Goal: Information Seeking & Learning: Learn about a topic

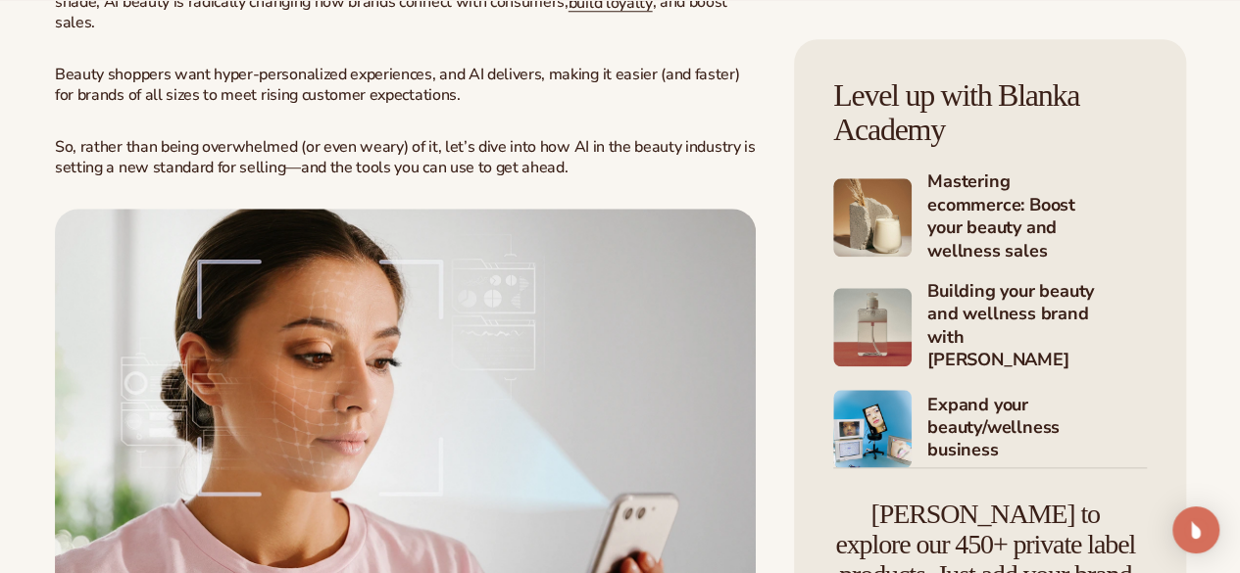
scroll to position [915, 0]
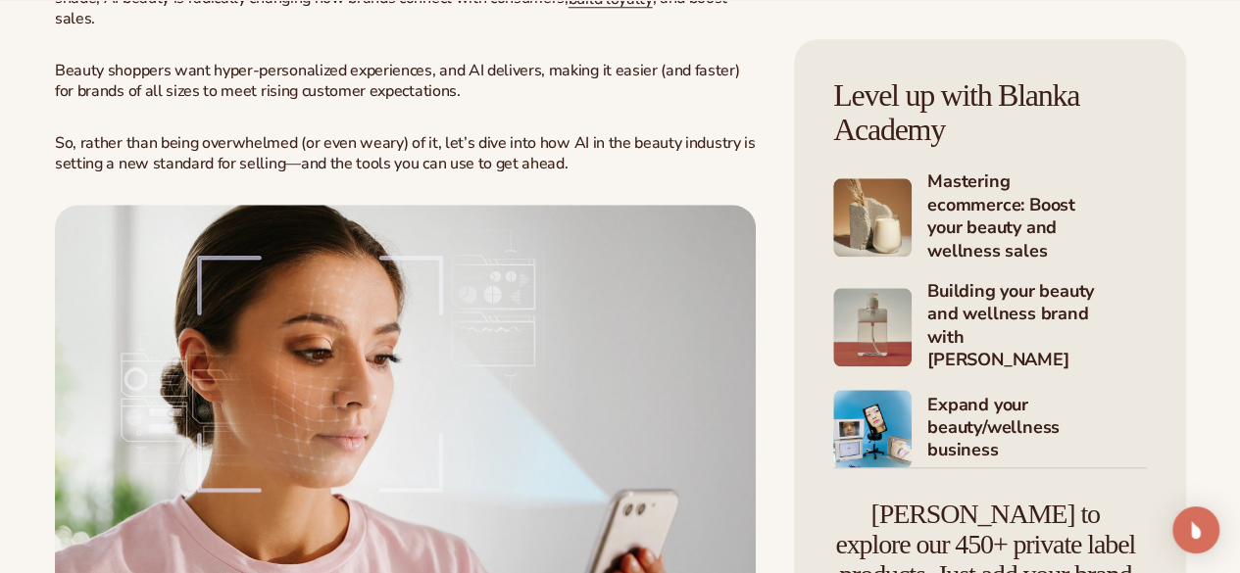
click at [833, 288] on img at bounding box center [872, 327] width 78 height 78
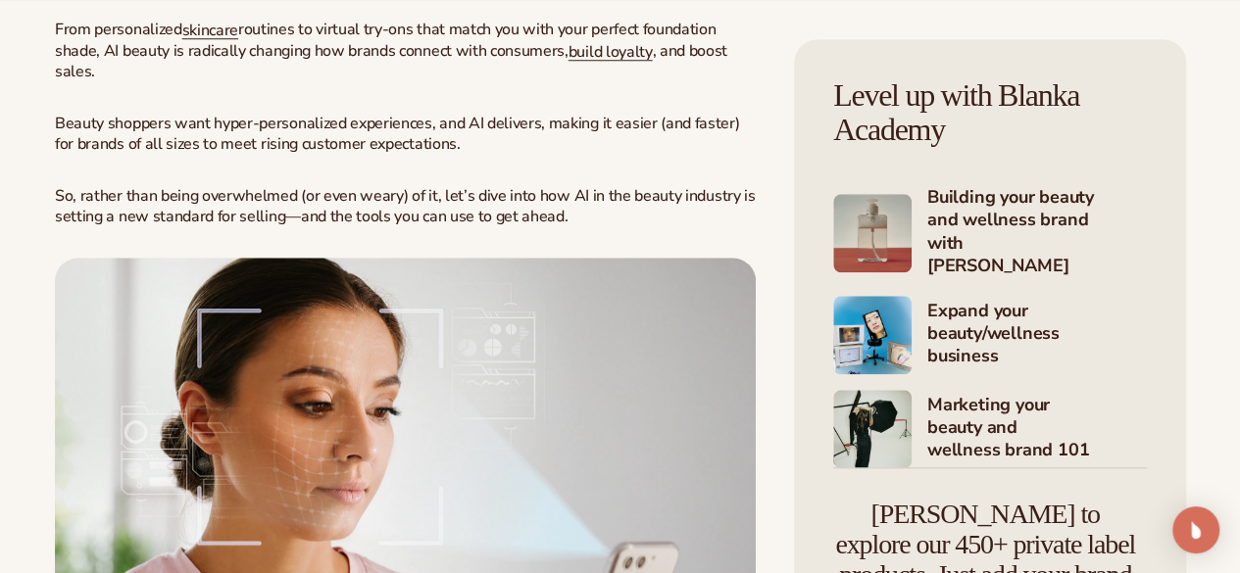
scroll to position [865, 0]
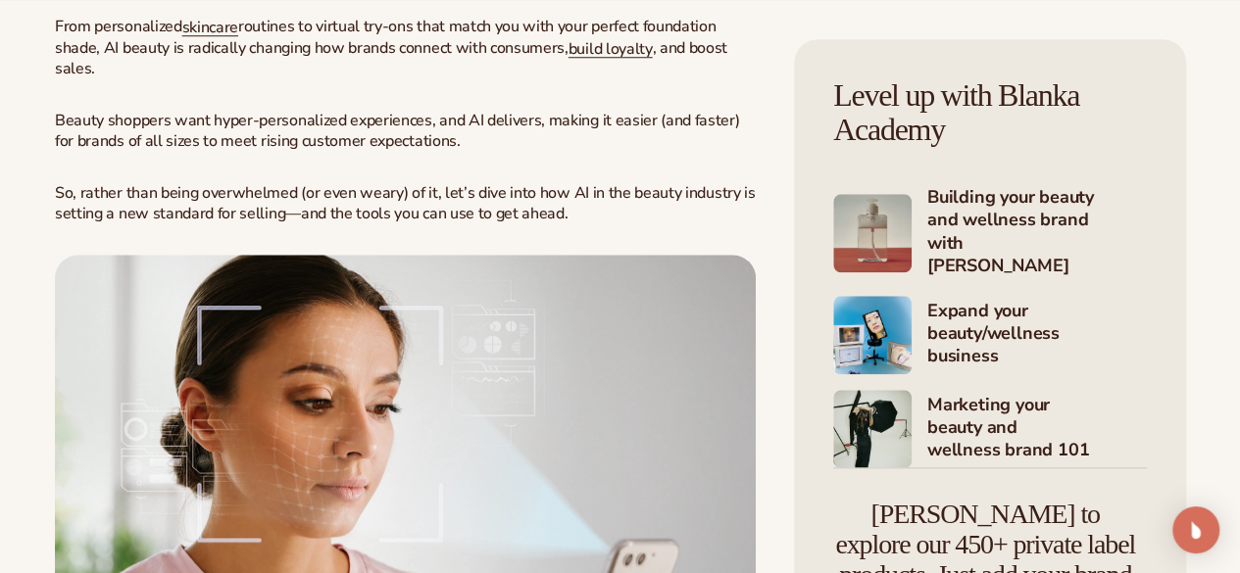
drag, startPoint x: 352, startPoint y: 143, endPoint x: 186, endPoint y: 177, distance: 169.1
drag, startPoint x: 186, startPoint y: 177, endPoint x: 507, endPoint y: 195, distance: 321.0
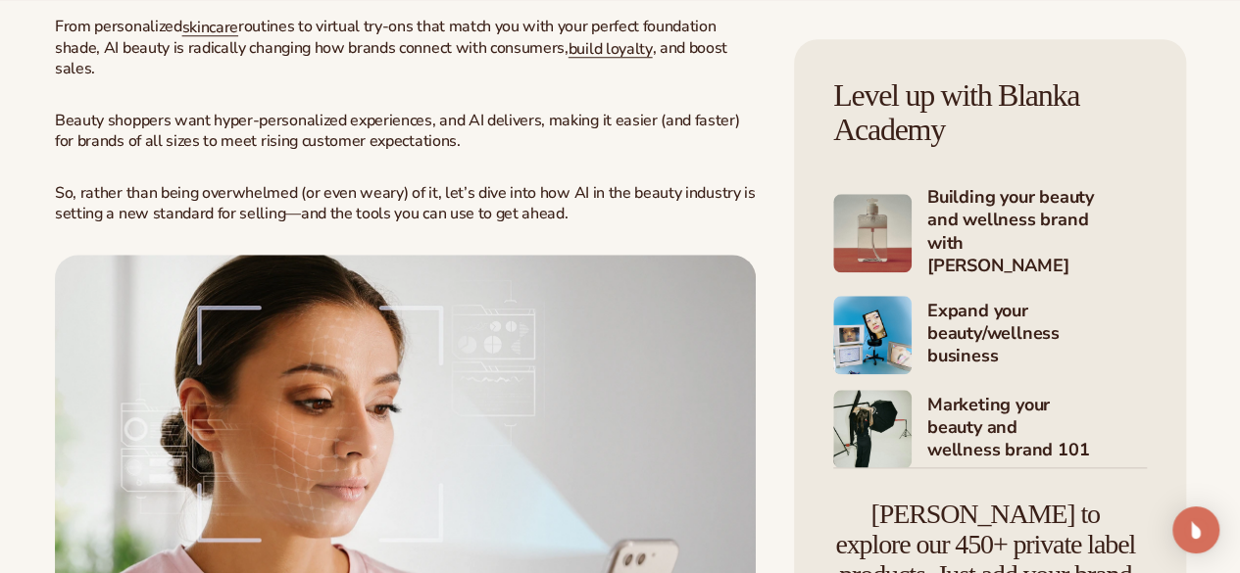
drag, startPoint x: 171, startPoint y: 256, endPoint x: 295, endPoint y: 254, distance: 124.5
click at [295, 79] on p "From personalized skincare routines to virtual try-ons that match you with your…" at bounding box center [405, 48] width 701 height 63
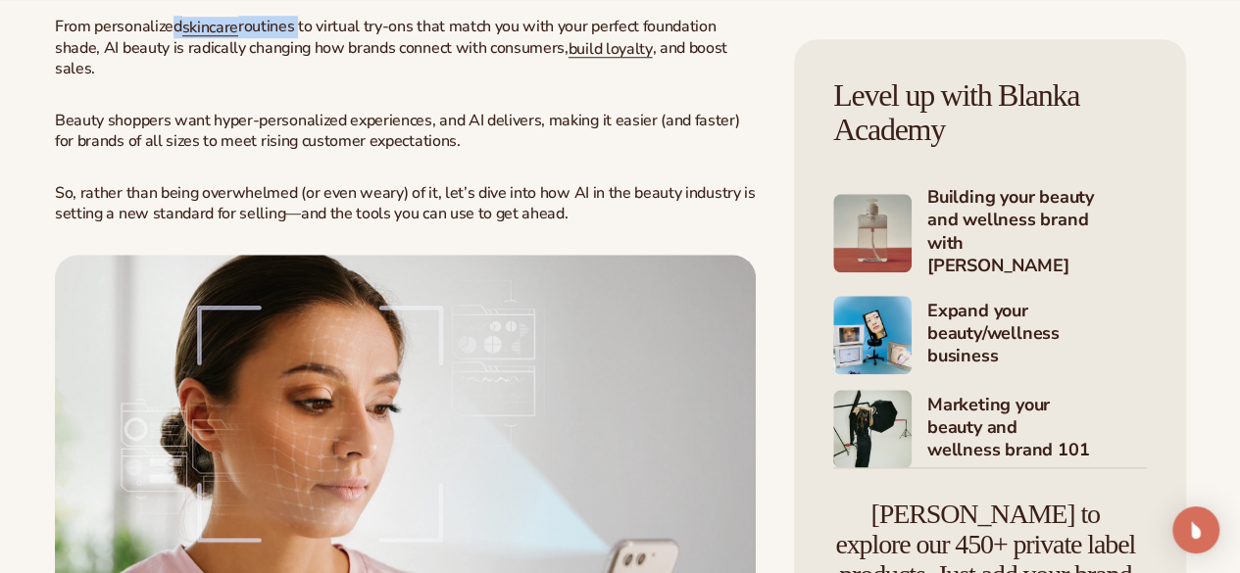
click at [295, 59] on span "routines to virtual try-ons that match you with your perfect foundation shade, …" at bounding box center [385, 37] width 661 height 43
drag, startPoint x: 295, startPoint y: 254, endPoint x: 336, endPoint y: 256, distance: 41.2
click at [336, 59] on span "routines to virtual try-ons that match you with your perfect foundation shade, …" at bounding box center [385, 37] width 661 height 43
drag, startPoint x: 336, startPoint y: 256, endPoint x: 515, endPoint y: 252, distance: 178.4
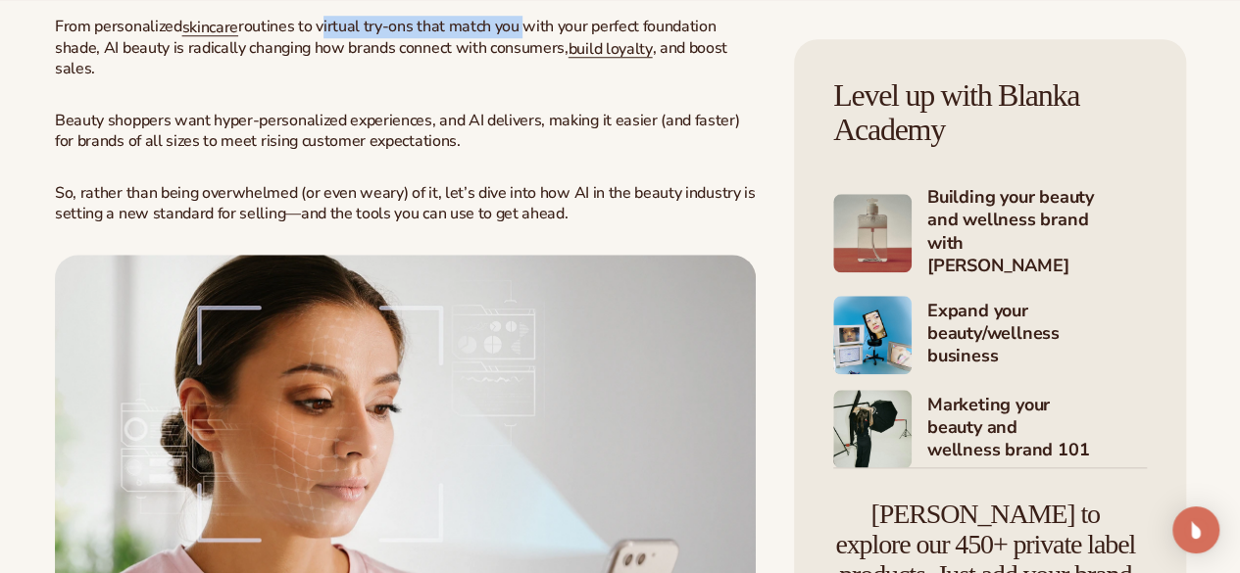
click at [515, 59] on span "routines to virtual try-ons that match you with your perfect foundation shade, …" at bounding box center [385, 37] width 661 height 43
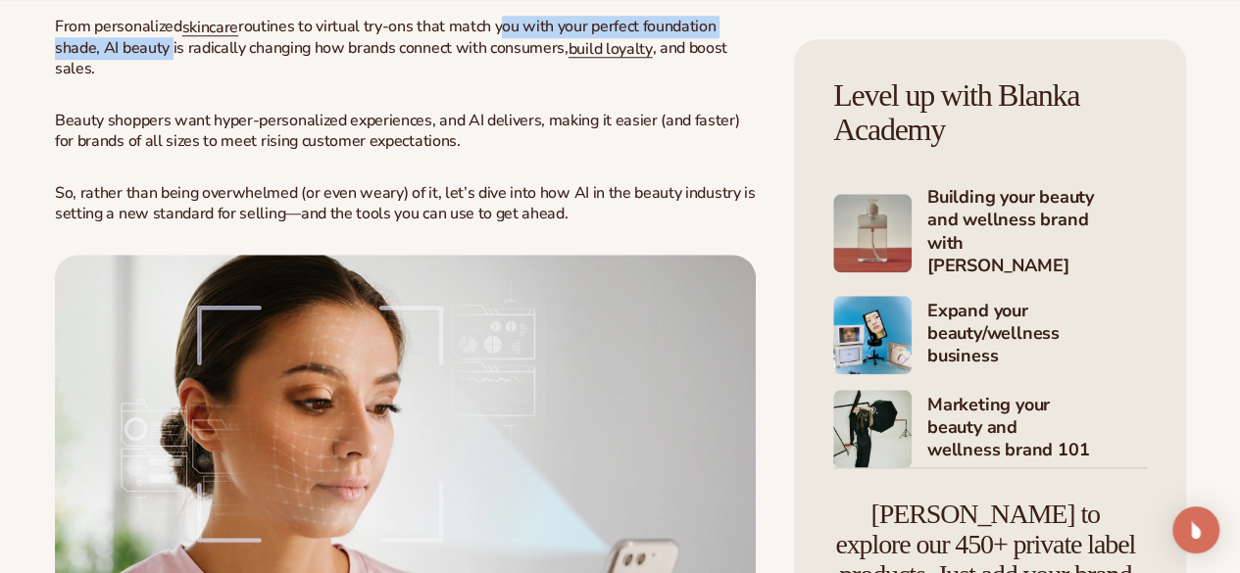
drag, startPoint x: 515, startPoint y: 252, endPoint x: 289, endPoint y: 278, distance: 227.0
click at [289, 59] on span "routines to virtual try-ons that match you with your perfect foundation shade, …" at bounding box center [385, 37] width 661 height 43
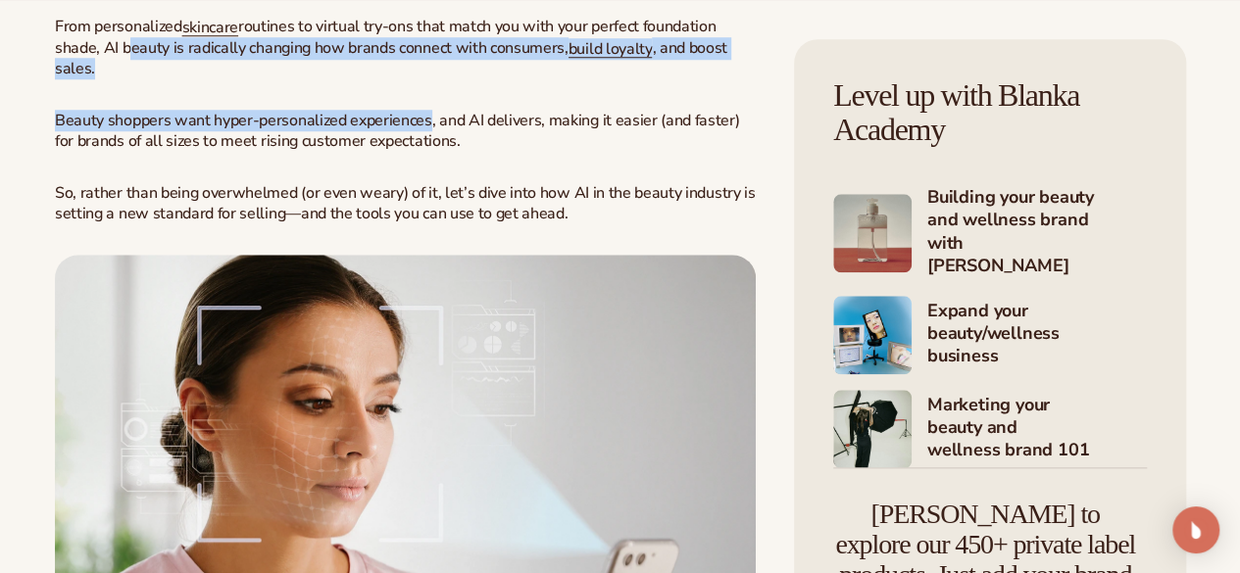
drag, startPoint x: 289, startPoint y: 278, endPoint x: 368, endPoint y: 322, distance: 90.0
click at [380, 152] on span "Beauty shoppers want hyper-personalized experiences, and AI delivers, making it…" at bounding box center [397, 131] width 684 height 42
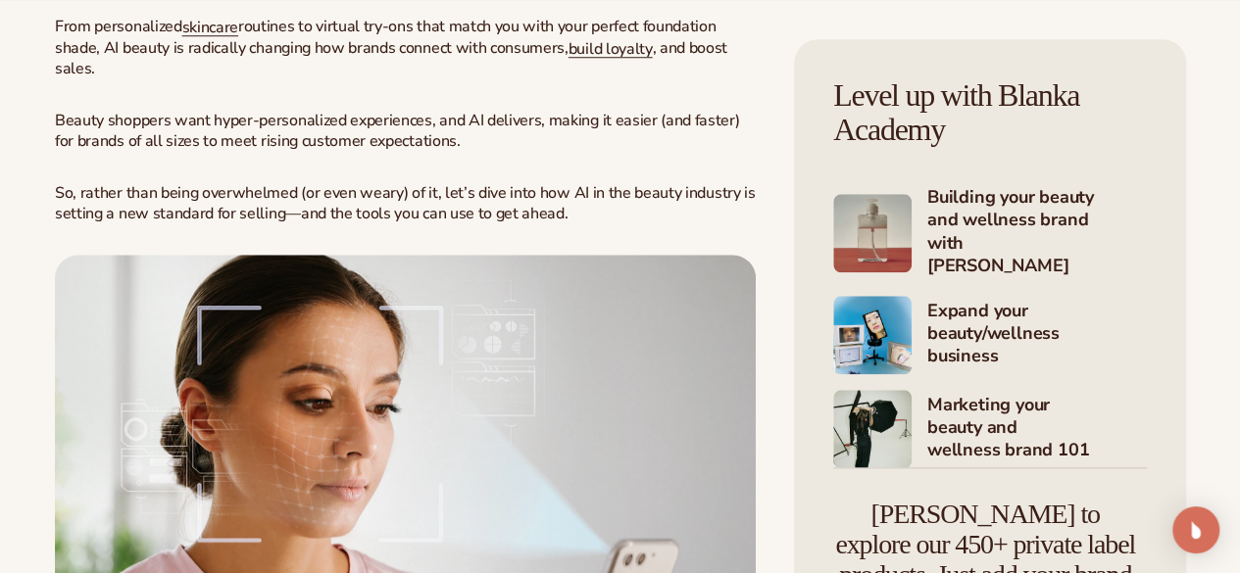
click at [376, 152] on span "Beauty shoppers want hyper-personalized experiences, and AI delivers, making it…" at bounding box center [397, 131] width 684 height 42
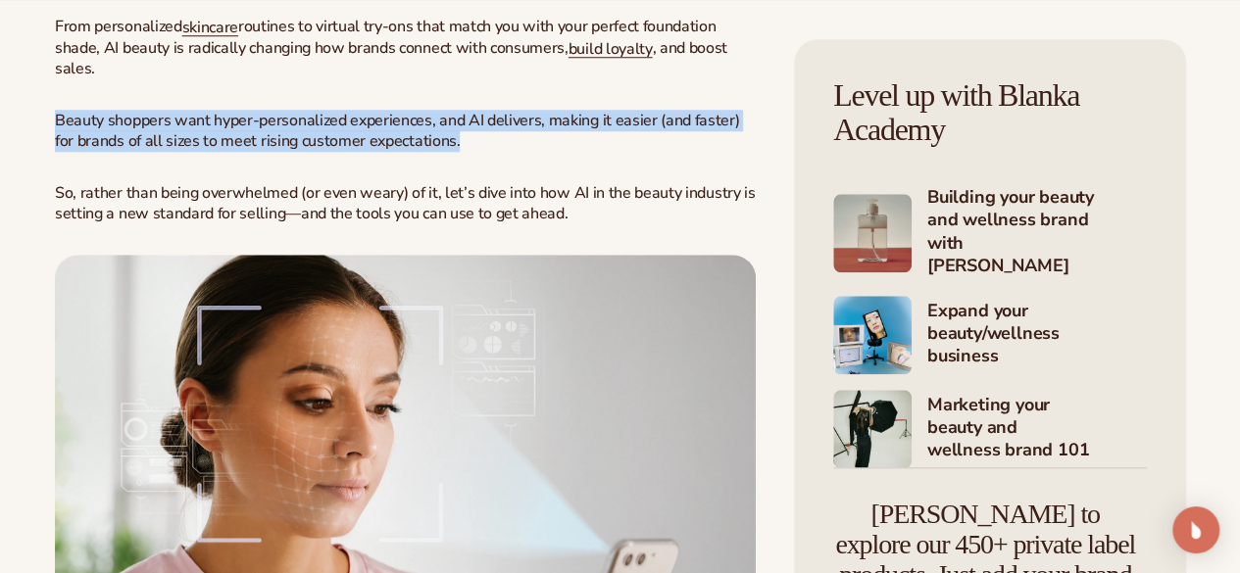
click at [376, 152] on span "Beauty shoppers want hyper-personalized experiences, and AI delivers, making it…" at bounding box center [397, 131] width 684 height 42
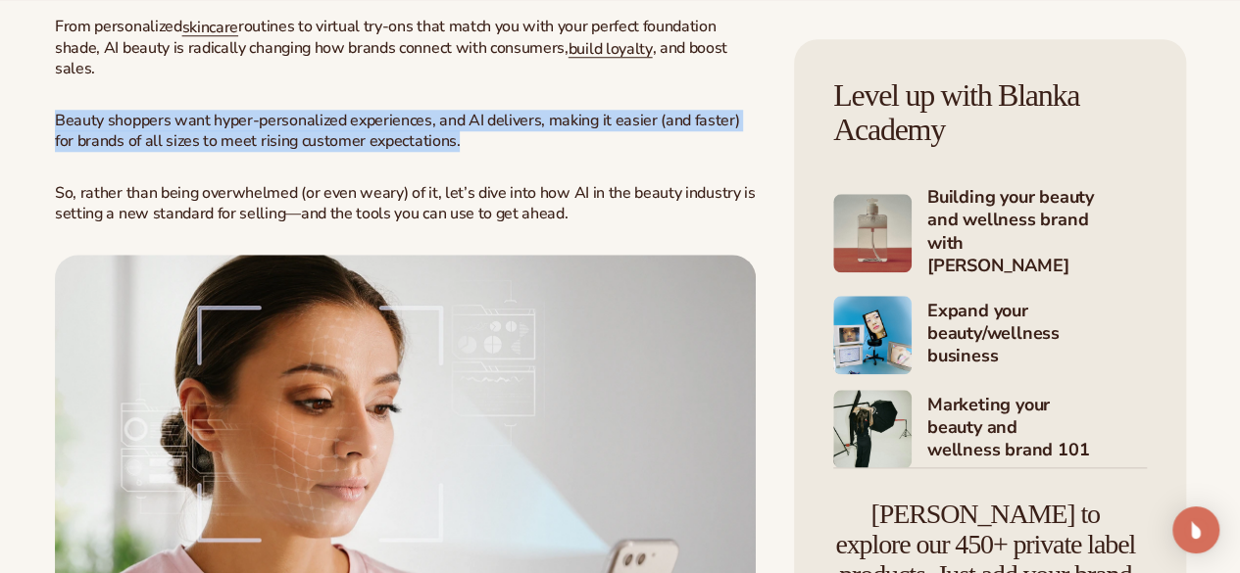
click at [376, 152] on span "Beauty shoppers want hyper-personalized experiences, and AI delivers, making it…" at bounding box center [397, 131] width 684 height 42
drag, startPoint x: 376, startPoint y: 342, endPoint x: 586, endPoint y: 360, distance: 210.5
click at [586, 152] on p "Beauty shoppers want hyper-personalized experiences, and AI delivers, making it…" at bounding box center [405, 131] width 701 height 41
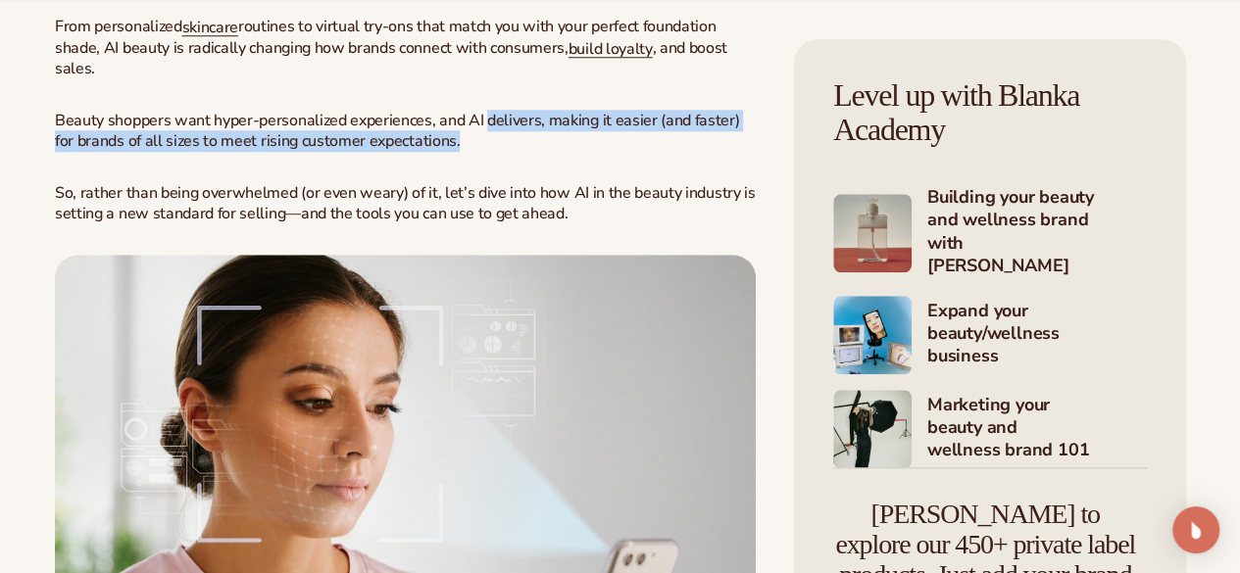
drag, startPoint x: 586, startPoint y: 360, endPoint x: 513, endPoint y: 350, distance: 74.2
click at [513, 152] on p "Beauty shoppers want hyper-personalized experiences, and AI delivers, making it…" at bounding box center [405, 131] width 701 height 41
click at [513, 152] on span "Beauty shoppers want hyper-personalized experiences, and AI delivers, making it…" at bounding box center [397, 131] width 684 height 42
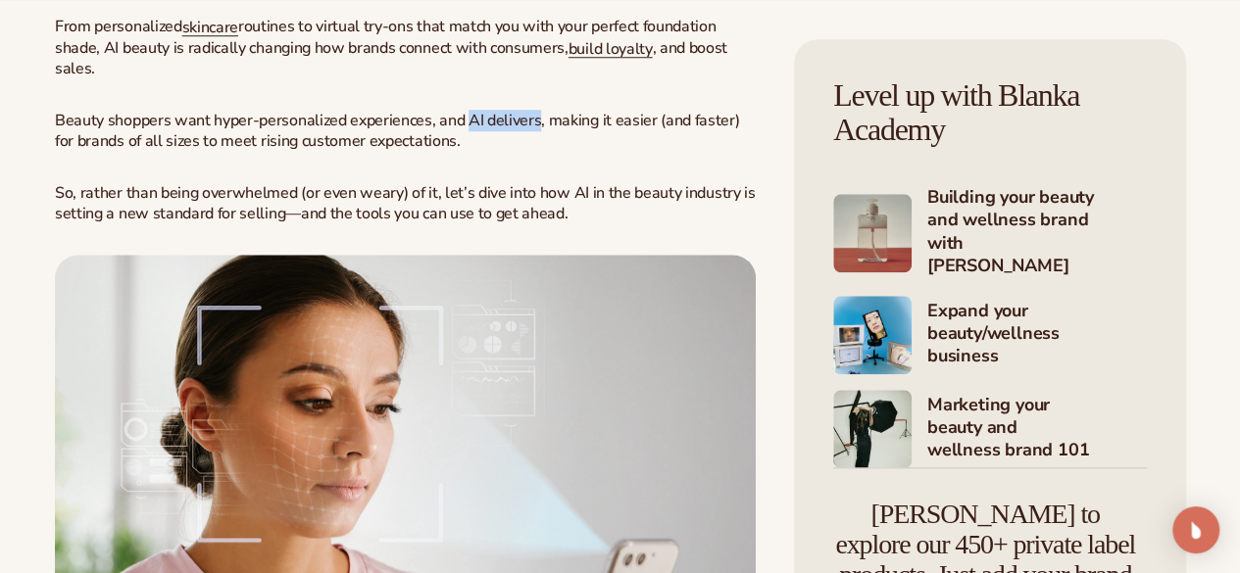
drag, startPoint x: 513, startPoint y: 350, endPoint x: 465, endPoint y: 342, distance: 48.7
click at [465, 152] on span "Beauty shoppers want hyper-personalized experiences, and AI delivers, making it…" at bounding box center [397, 131] width 684 height 42
click at [462, 152] on span "Beauty shoppers want hyper-personalized experiences, and AI delivers, making it…" at bounding box center [397, 131] width 684 height 42
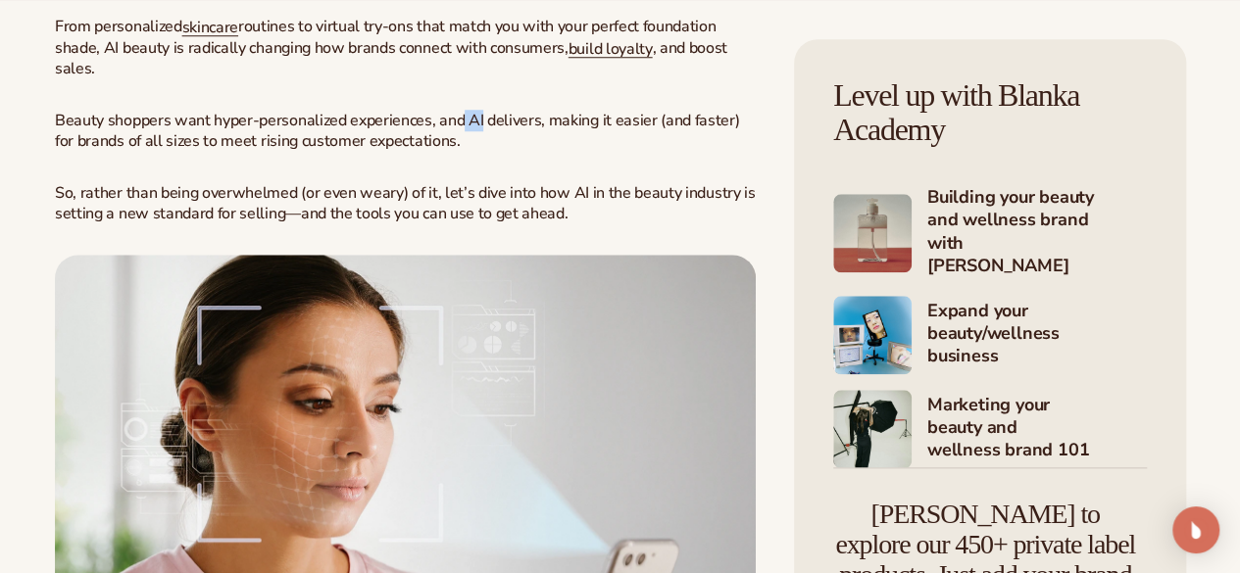
click at [461, 152] on span "Beauty shoppers want hyper-personalized experiences, and AI delivers, making it…" at bounding box center [397, 131] width 684 height 42
drag, startPoint x: 461, startPoint y: 333, endPoint x: 312, endPoint y: 328, distance: 149.0
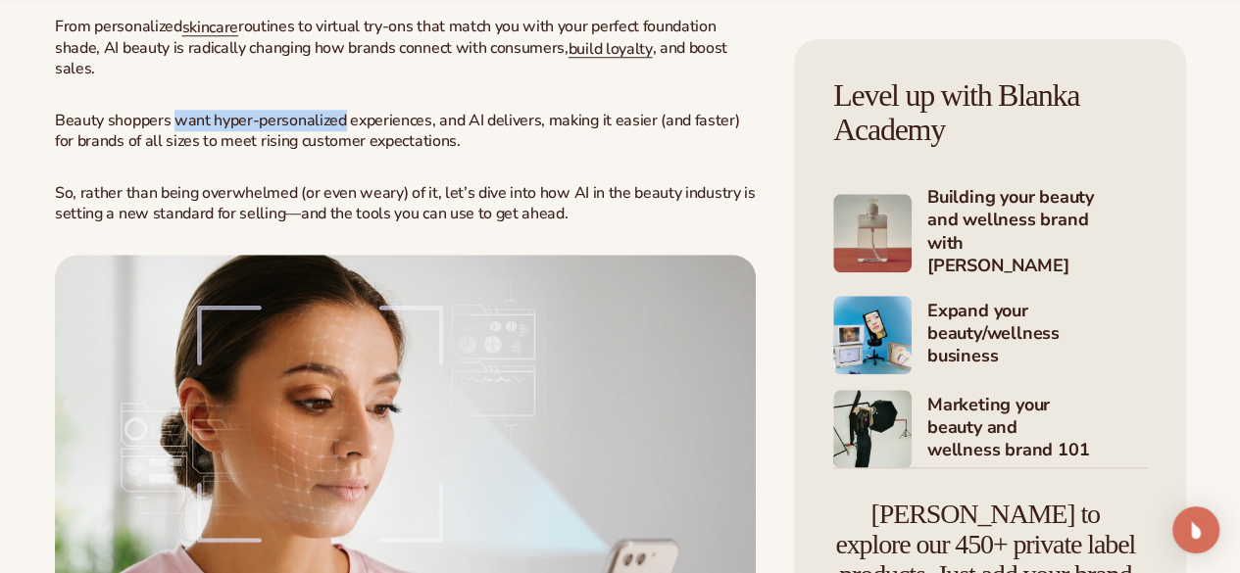
drag, startPoint x: 312, startPoint y: 328, endPoint x: 186, endPoint y: 334, distance: 125.6
click at [186, 152] on span "Beauty shoppers want hyper-personalized experiences, and AI delivers, making it…" at bounding box center [397, 131] width 684 height 42
click at [130, 152] on span "Beauty shoppers want hyper-personalized experiences, and AI delivers, making it…" at bounding box center [397, 131] width 684 height 42
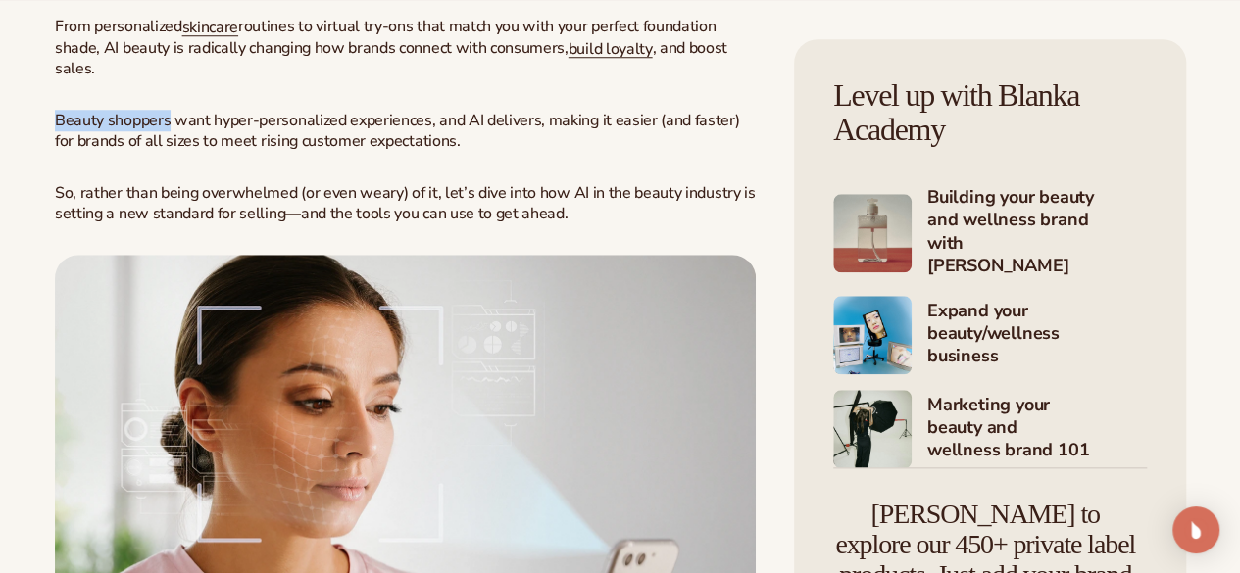
drag, startPoint x: 130, startPoint y: 338, endPoint x: 0, endPoint y: 332, distance: 130.5
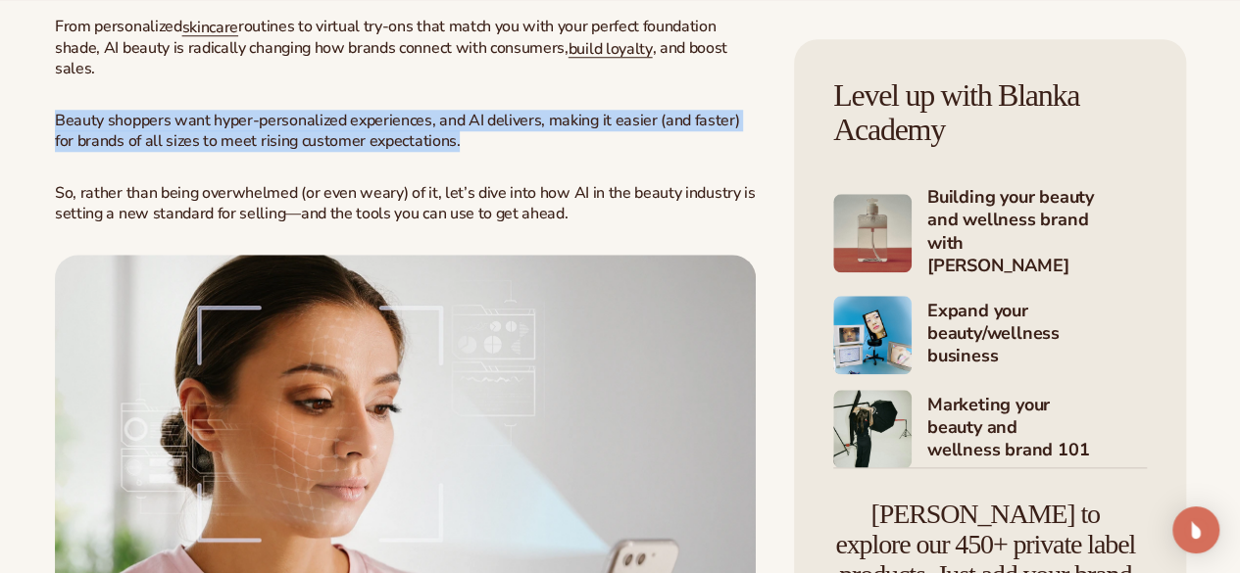
drag, startPoint x: 47, startPoint y: 342, endPoint x: 593, endPoint y: 360, distance: 546.2
click at [593, 152] on p "Beauty shoppers want hyper-personalized experiences, and AI delivers, making it…" at bounding box center [405, 131] width 701 height 41
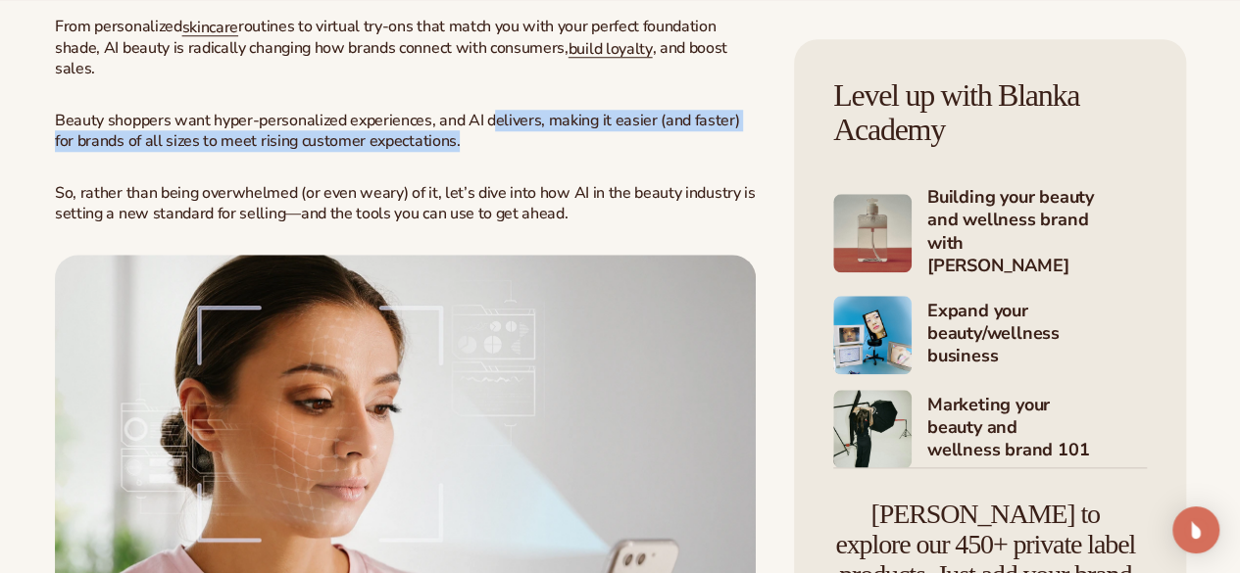
drag, startPoint x: 593, startPoint y: 360, endPoint x: 493, endPoint y: 340, distance: 101.9
click at [493, 152] on p "Beauty shoppers want hyper-personalized experiences, and AI delivers, making it…" at bounding box center [405, 131] width 701 height 41
click at [493, 152] on span "Beauty shoppers want hyper-personalized experiences, and AI delivers, making it…" at bounding box center [397, 131] width 684 height 42
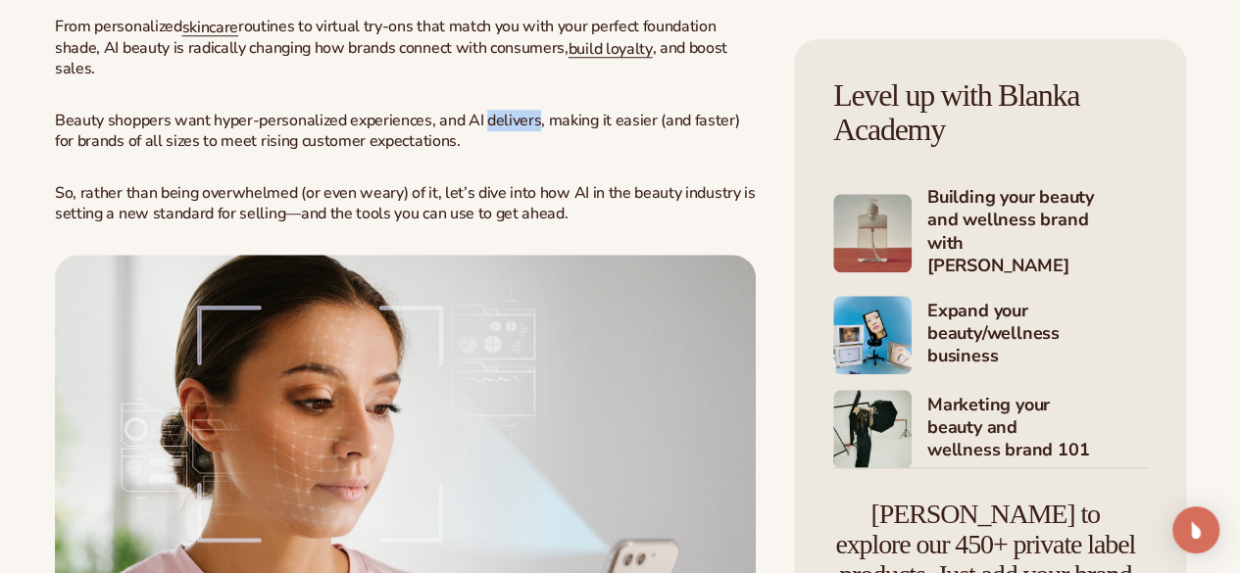
drag, startPoint x: 493, startPoint y: 340, endPoint x: 490, endPoint y: 313, distance: 27.6
drag, startPoint x: 285, startPoint y: 103, endPoint x: 212, endPoint y: 97, distance: 73.7
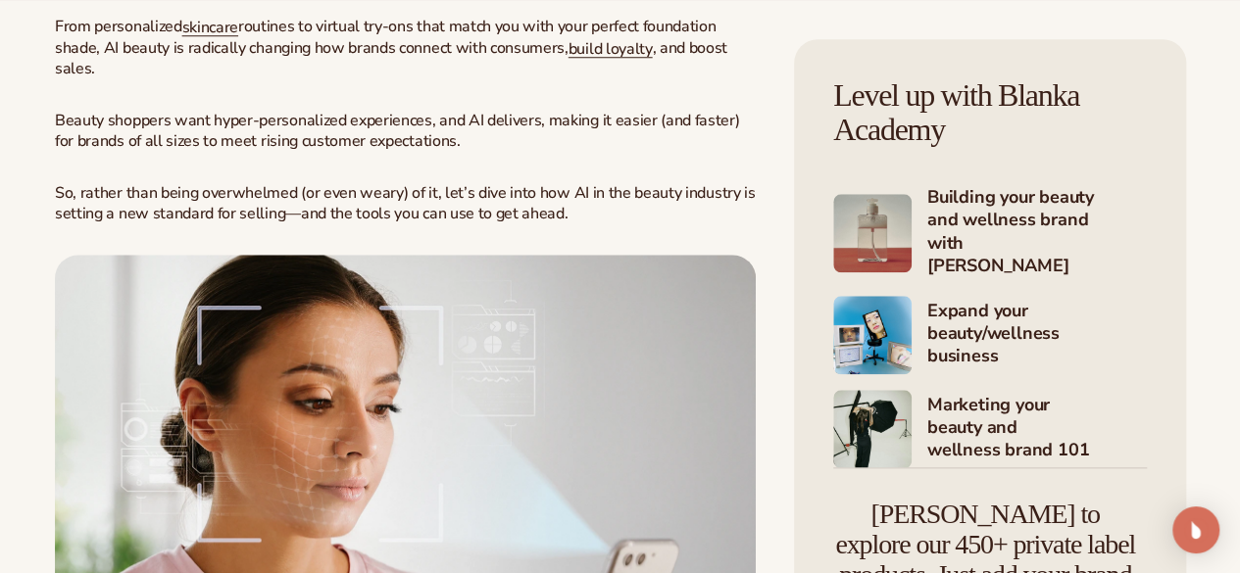
drag, startPoint x: 159, startPoint y: 252, endPoint x: 343, endPoint y: 247, distance: 184.3
click at [343, 79] on p "From personalized skincare routines to virtual try-ons that match you with your…" at bounding box center [405, 48] width 701 height 63
click at [343, 59] on span "routines to virtual try-ons that match you with your perfect foundation shade, …" at bounding box center [385, 37] width 661 height 43
drag, startPoint x: 343, startPoint y: 247, endPoint x: 463, endPoint y: 248, distance: 119.6
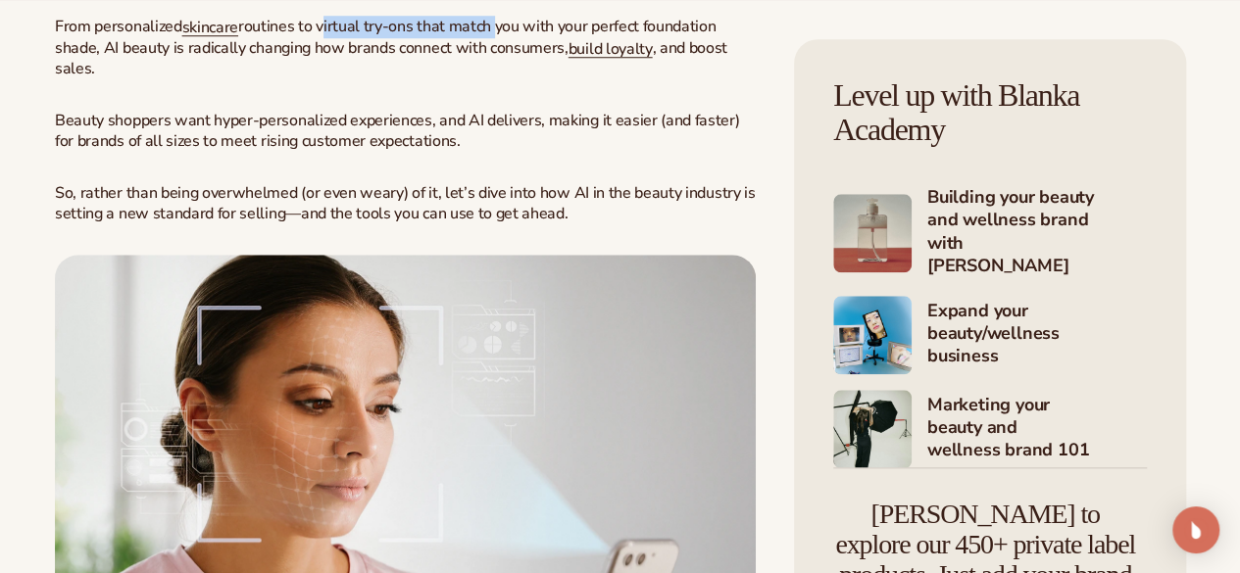
click at [463, 59] on span "routines to virtual try-ons that match you with your perfect foundation shade, …" at bounding box center [385, 37] width 661 height 43
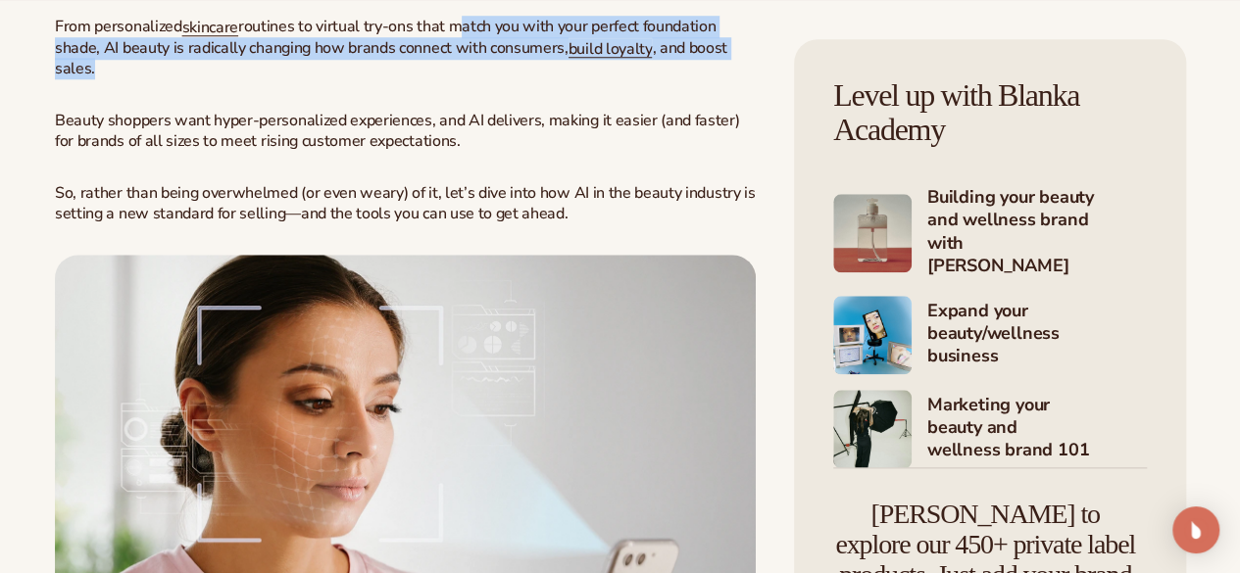
drag, startPoint x: 463, startPoint y: 248, endPoint x: 486, endPoint y: 281, distance: 40.8
click at [486, 79] on p "From personalized skincare routines to virtual try-ons that match you with your…" at bounding box center [405, 48] width 701 height 63
click at [244, 59] on span "routines to virtual try-ons that match you with your perfect foundation shade, …" at bounding box center [385, 37] width 661 height 43
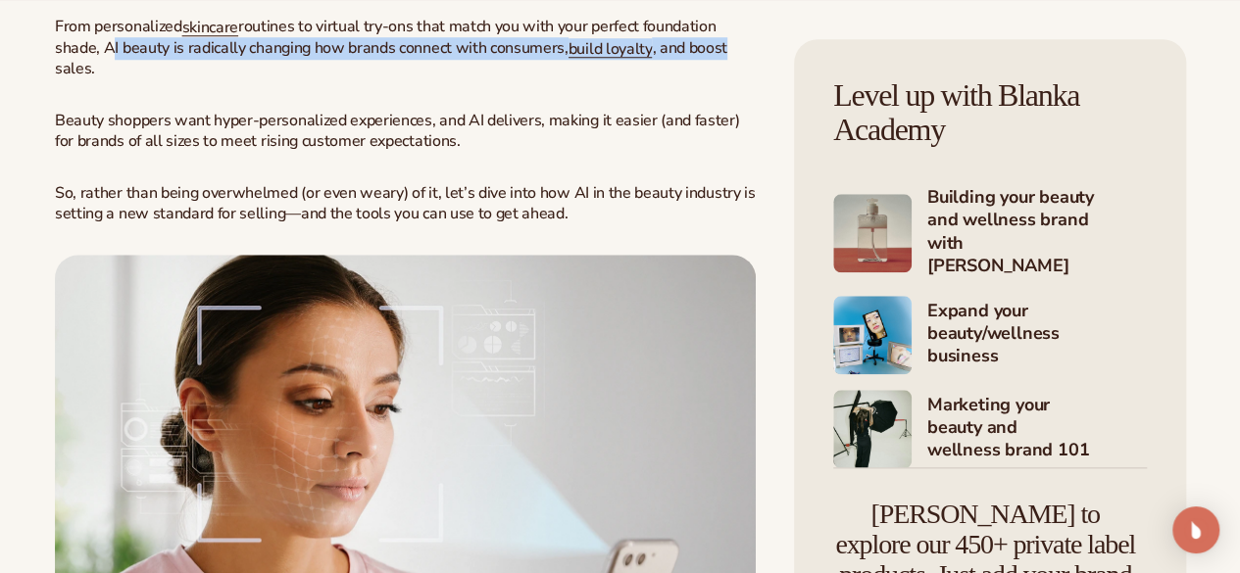
drag, startPoint x: 244, startPoint y: 270, endPoint x: 293, endPoint y: 279, distance: 50.0
click at [293, 79] on p "From personalized skincare routines to virtual try-ons that match you with your…" at bounding box center [405, 48] width 701 height 63
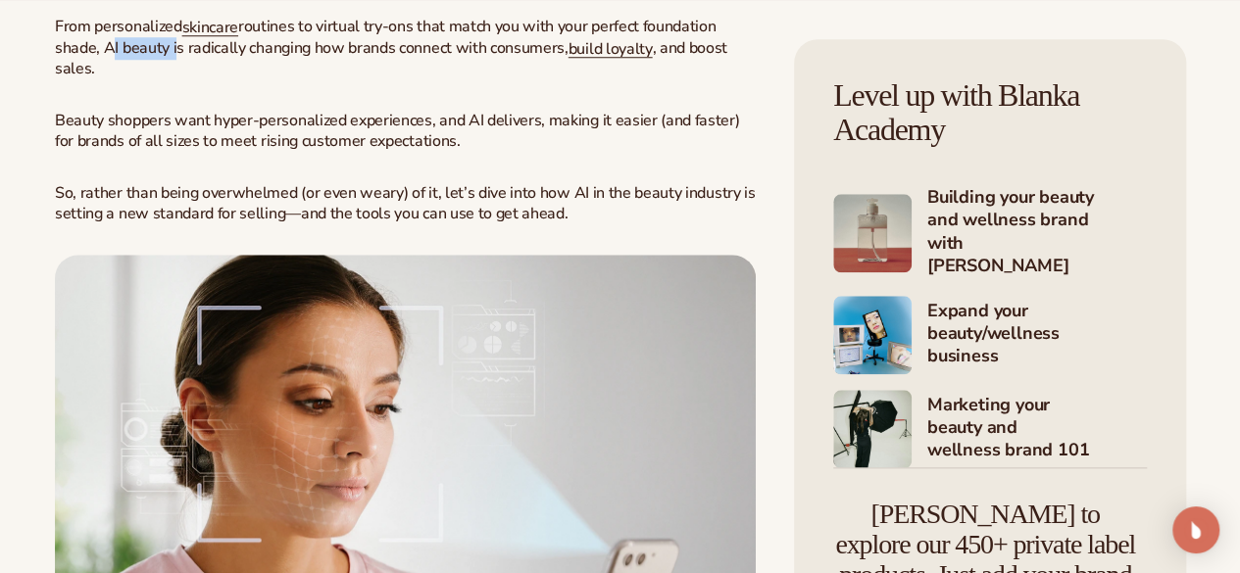
click at [293, 80] on span ", and boost sales." at bounding box center [391, 58] width 672 height 43
drag, startPoint x: 293, startPoint y: 279, endPoint x: 349, endPoint y: 281, distance: 55.9
click at [349, 79] on p "From personalized skincare routines to virtual try-ons that match you with your…" at bounding box center [405, 48] width 701 height 63
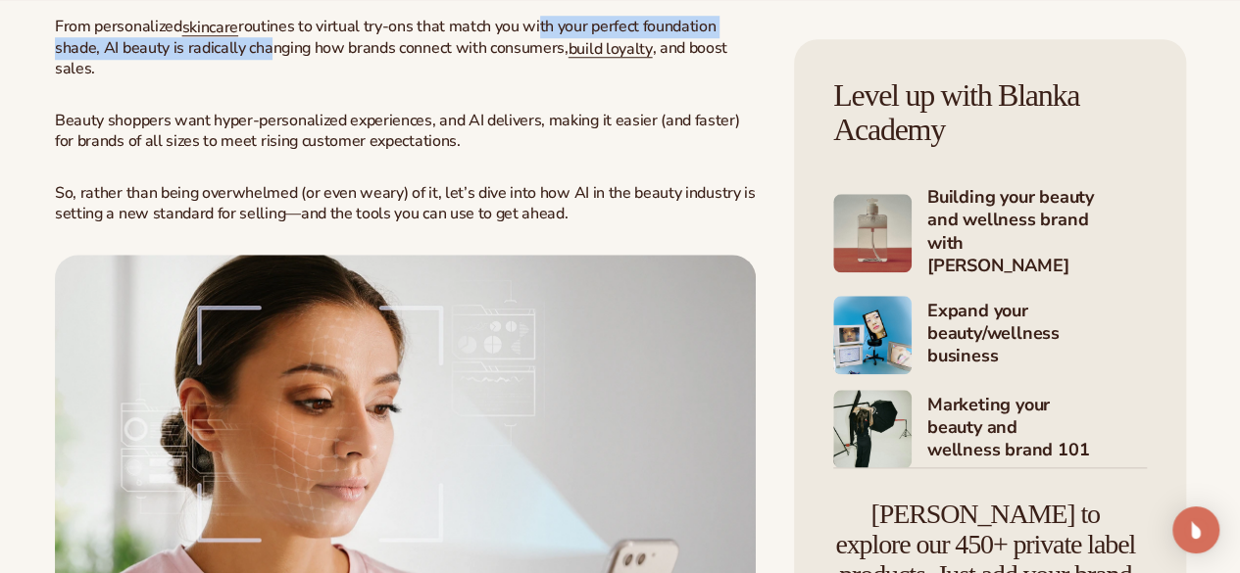
drag, startPoint x: 392, startPoint y: 270, endPoint x: 545, endPoint y: 253, distance: 153.8
click at [545, 59] on span "routines to virtual try-ons that match you with your perfect foundation shade, …" at bounding box center [385, 37] width 661 height 43
drag, startPoint x: 528, startPoint y: 273, endPoint x: 413, endPoint y: 288, distance: 116.6
click at [413, 79] on p "From personalized skincare routines to virtual try-ons that match you with your…" at bounding box center [405, 48] width 701 height 63
click at [386, 79] on p "From personalized skincare routines to virtual try-ons that match you with your…" at bounding box center [405, 48] width 701 height 63
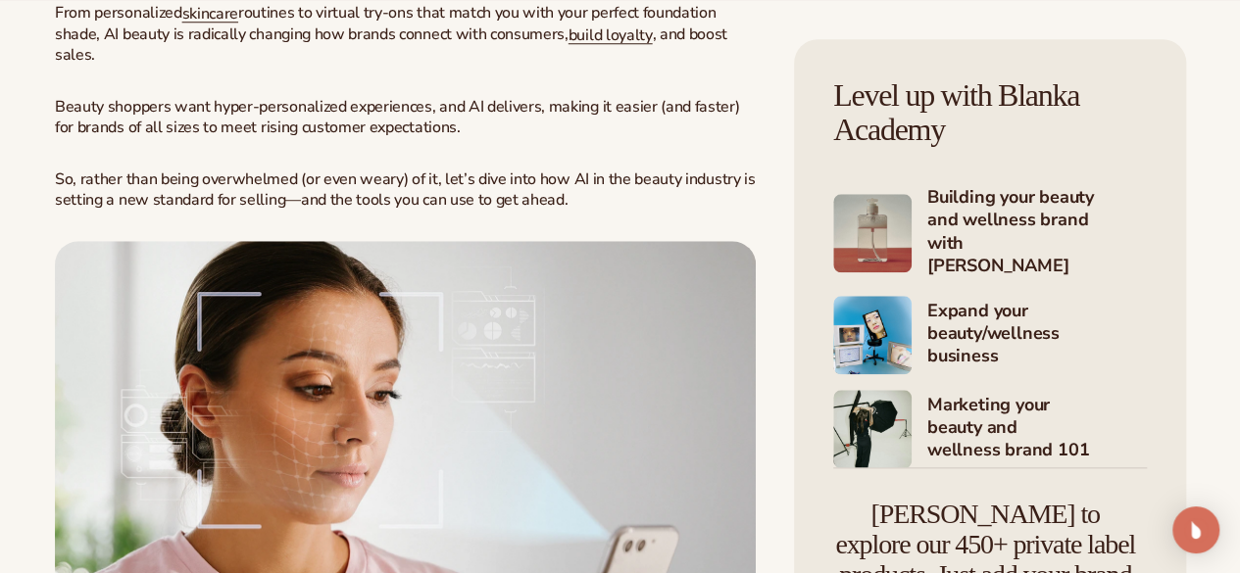
scroll to position [880, 0]
drag, startPoint x: 478, startPoint y: 321, endPoint x: 510, endPoint y: 323, distance: 31.4
click at [510, 137] on span "Beauty shoppers want hyper-personalized experiences, and AI delivers, making it…" at bounding box center [397, 116] width 684 height 42
drag, startPoint x: 510, startPoint y: 323, endPoint x: 560, endPoint y: 324, distance: 50.0
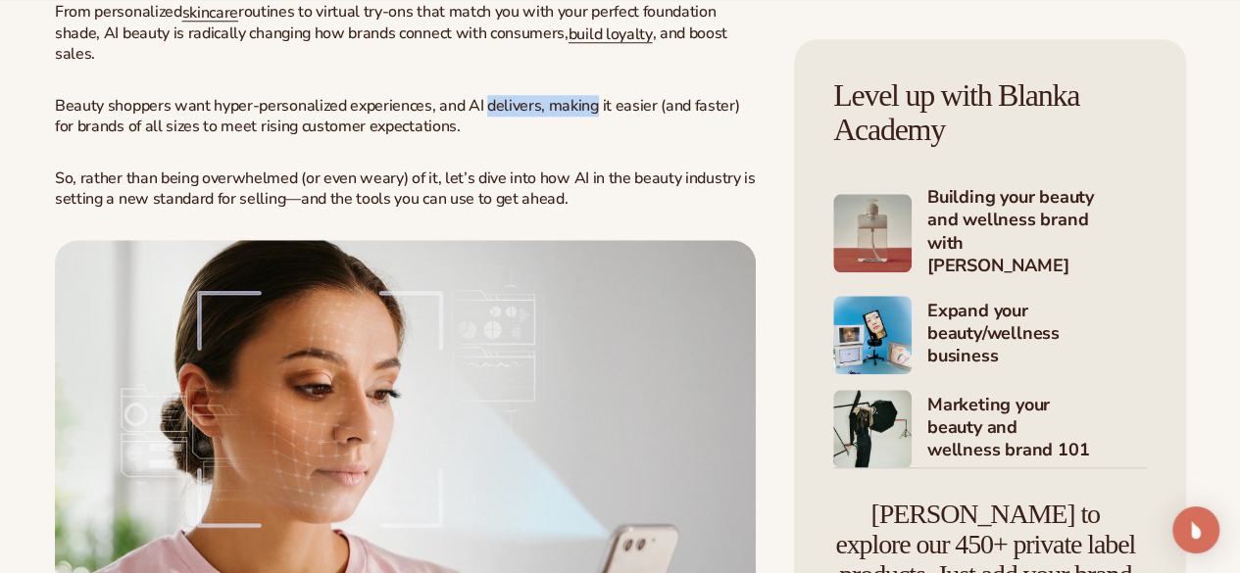
click at [560, 137] on span "Beauty shoppers want hyper-personalized experiences, and AI delivers, making it…" at bounding box center [397, 116] width 684 height 42
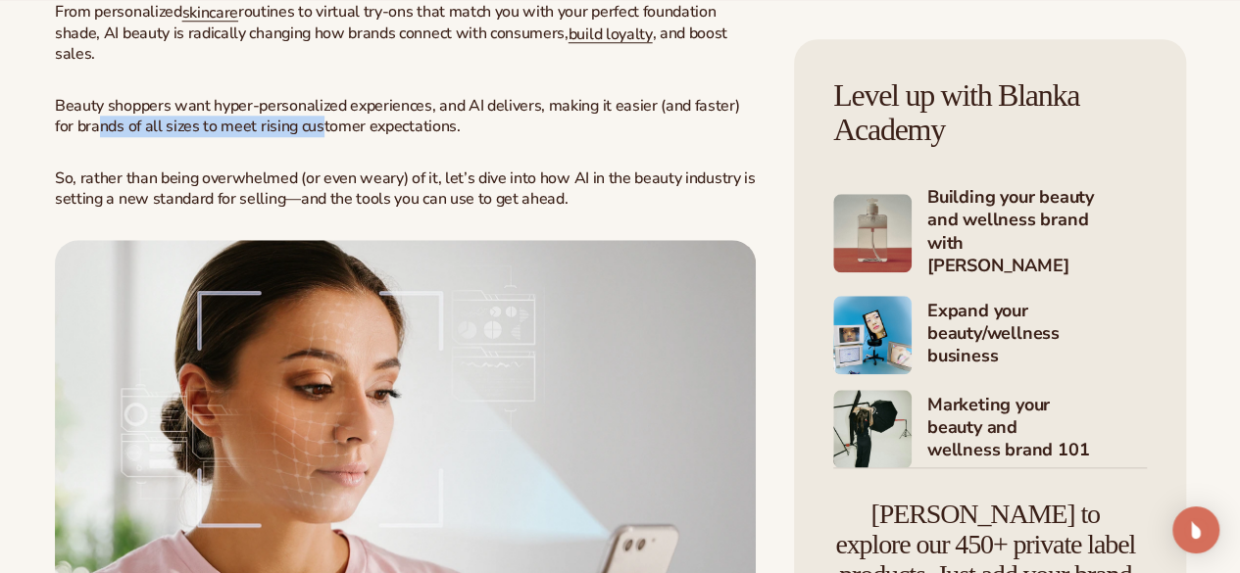
drag, startPoint x: 449, startPoint y: 340, endPoint x: 210, endPoint y: 349, distance: 239.3
click at [210, 137] on span "Beauty shoppers want hyper-personalized experiences, and AI delivers, making it…" at bounding box center [397, 116] width 684 height 42
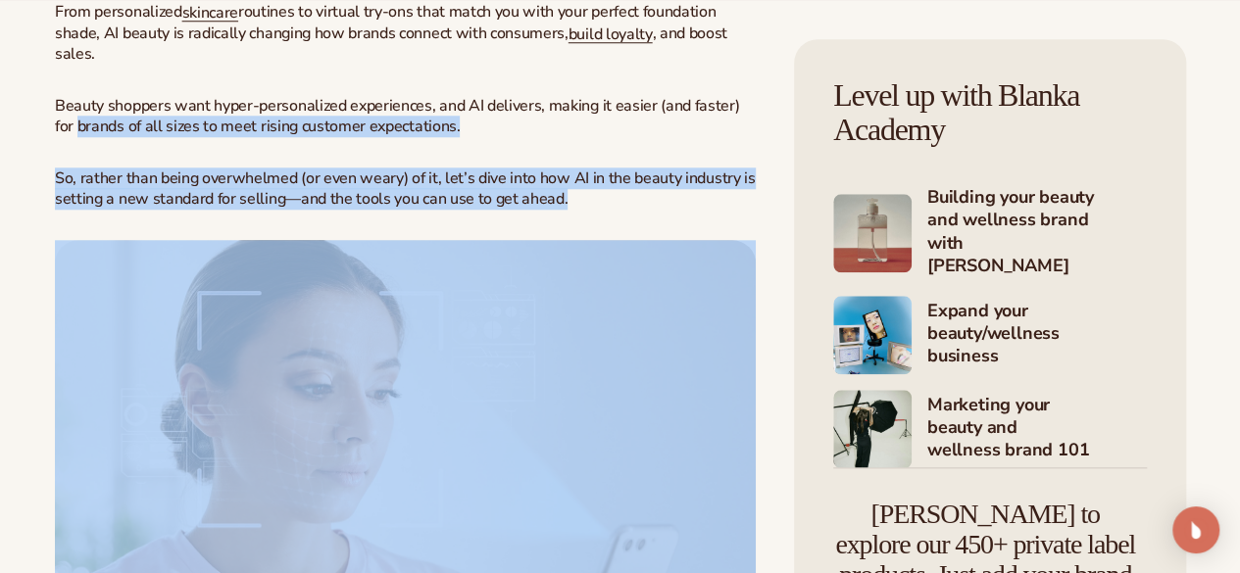
drag, startPoint x: 210, startPoint y: 349, endPoint x: 306, endPoint y: 440, distance: 132.4
click at [306, 210] on p "So, rather than being overwhelmed (or even weary) of it, let’s dive into how AI…" at bounding box center [405, 189] width 701 height 41
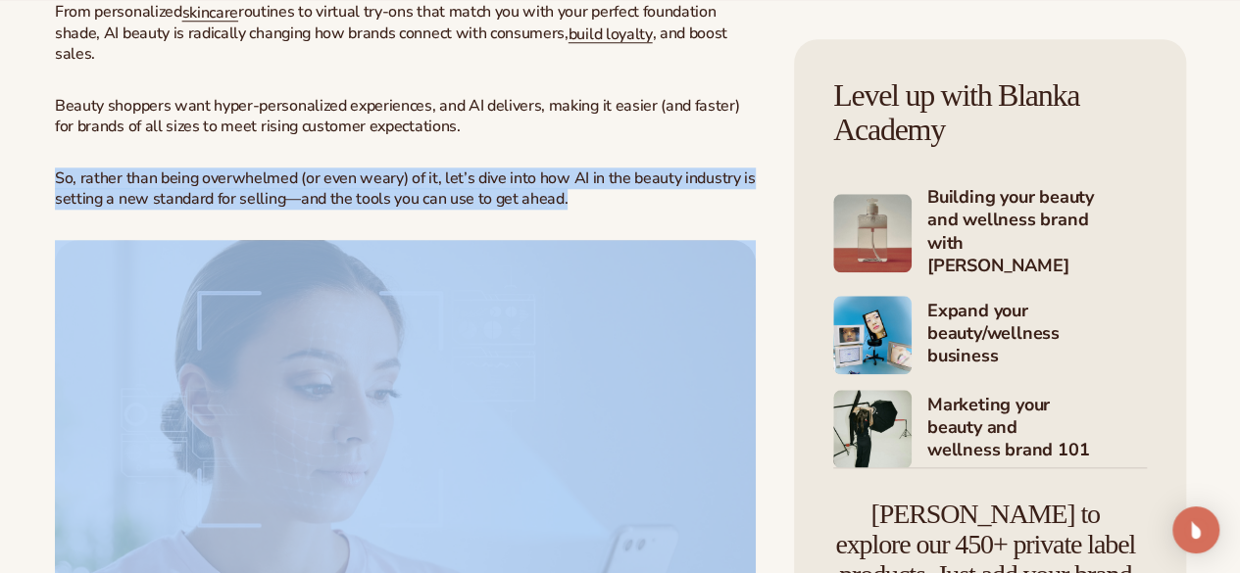
drag, startPoint x: 306, startPoint y: 440, endPoint x: 61, endPoint y: 409, distance: 247.0
click at [61, 210] on p "So, rather than being overwhelmed (or even weary) of it, let’s dive into how AI…" at bounding box center [405, 189] width 701 height 41
click at [61, 210] on span "So, rather than being overwhelmed (or even weary) of it, let’s dive into how AI…" at bounding box center [405, 189] width 700 height 42
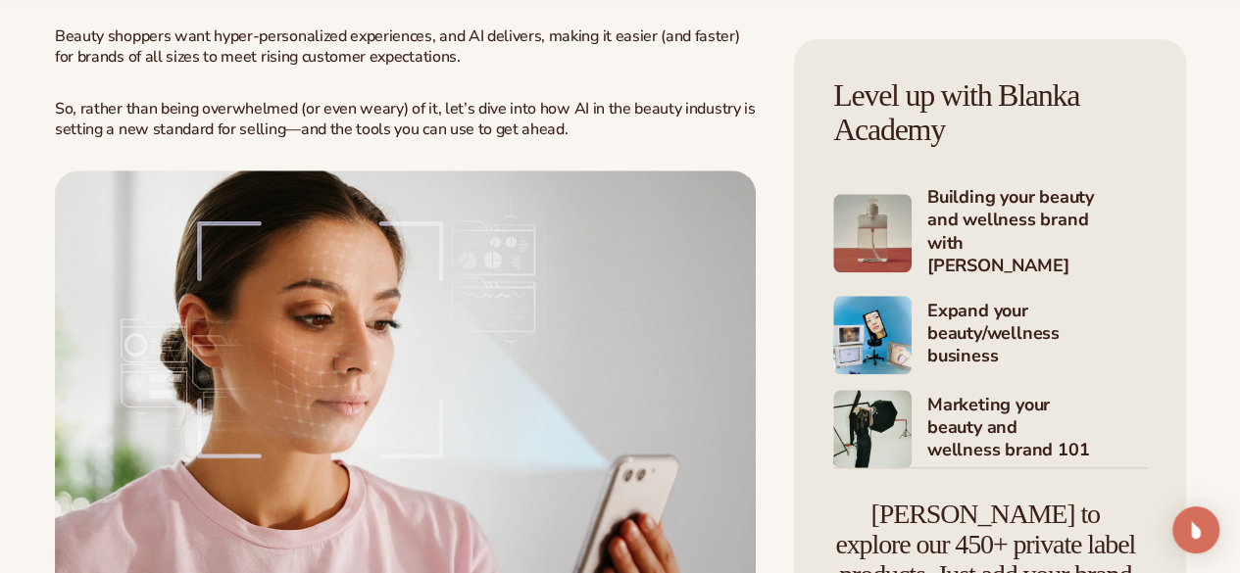
scroll to position [951, 0]
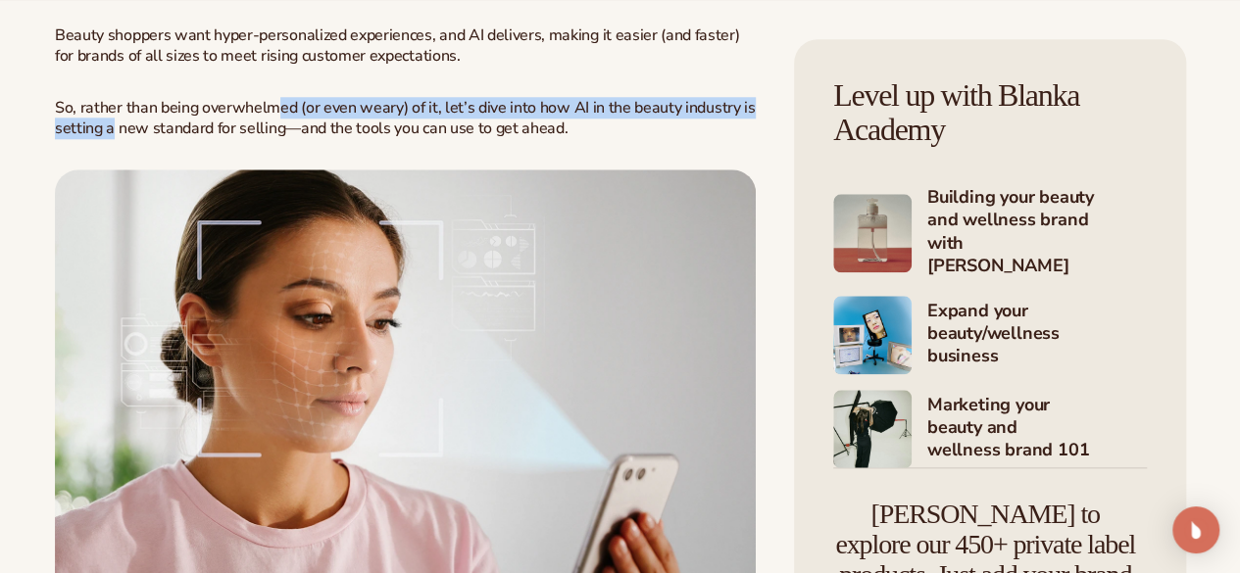
drag, startPoint x: 238, startPoint y: 354, endPoint x: 280, endPoint y: 331, distance: 47.8
click at [280, 139] on span "So, rather than being overwhelmed (or even weary) of it, let’s dive into how AI…" at bounding box center [405, 118] width 700 height 42
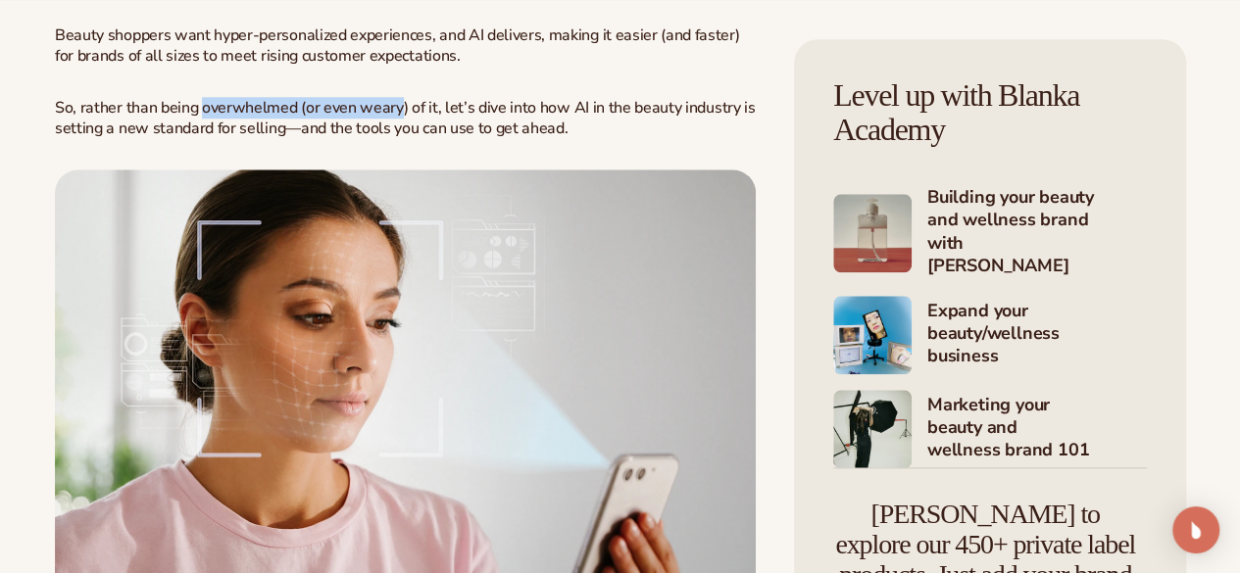
drag, startPoint x: 280, startPoint y: 331, endPoint x: 359, endPoint y: 326, distance: 78.6
click at [359, 139] on span "So, rather than being overwhelmed (or even weary) of it, let’s dive into how AI…" at bounding box center [405, 118] width 700 height 42
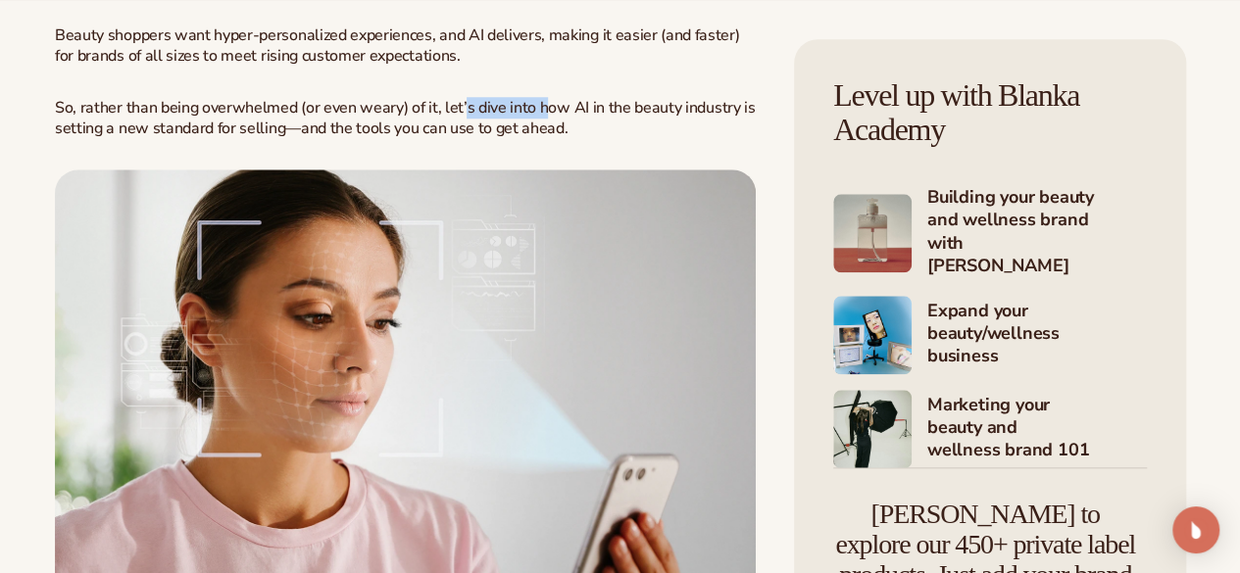
drag, startPoint x: 463, startPoint y: 336, endPoint x: 541, endPoint y: 324, distance: 79.3
click at [541, 139] on span "So, rather than being overwhelmed (or even weary) of it, let’s dive into how AI…" at bounding box center [405, 118] width 700 height 42
drag, startPoint x: 541, startPoint y: 324, endPoint x: 573, endPoint y: 333, distance: 33.5
click at [573, 139] on span "So, rather than being overwhelmed (or even weary) of it, let’s dive into how AI…" at bounding box center [405, 118] width 700 height 42
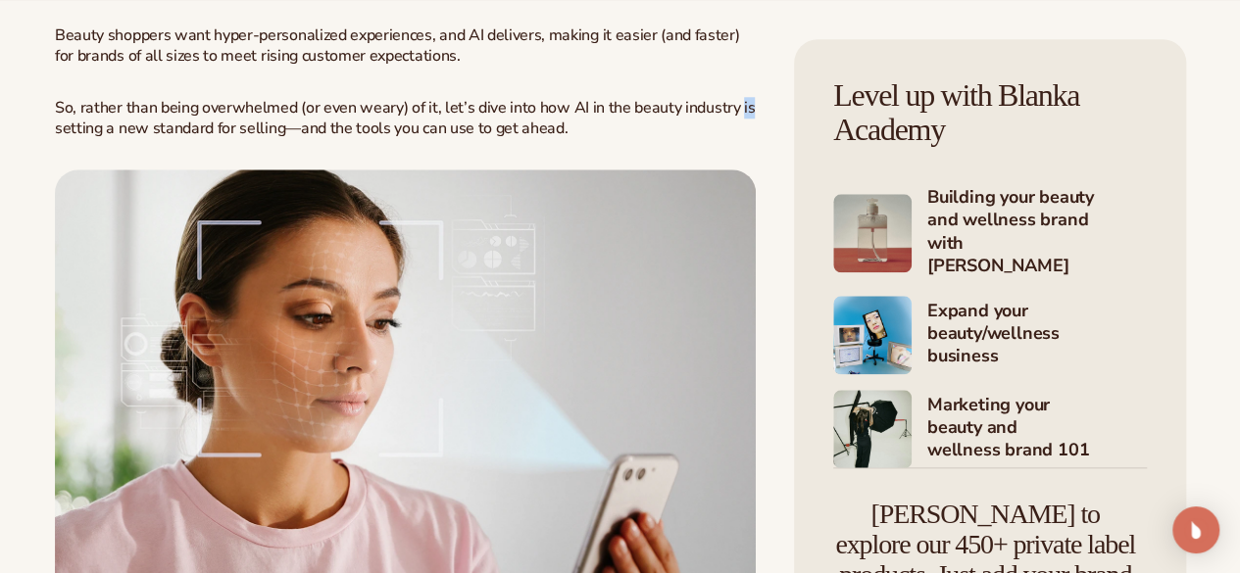
drag, startPoint x: 163, startPoint y: 349, endPoint x: 172, endPoint y: 359, distance: 13.9
click at [172, 139] on span "So, rather than being overwhelmed (or even weary) of it, let’s dive into how AI…" at bounding box center [405, 118] width 700 height 42
drag, startPoint x: 172, startPoint y: 359, endPoint x: 236, endPoint y: 344, distance: 65.4
click at [236, 139] on span "So, rather than being overwhelmed (or even weary) of it, let’s dive into how AI…" at bounding box center [405, 118] width 700 height 42
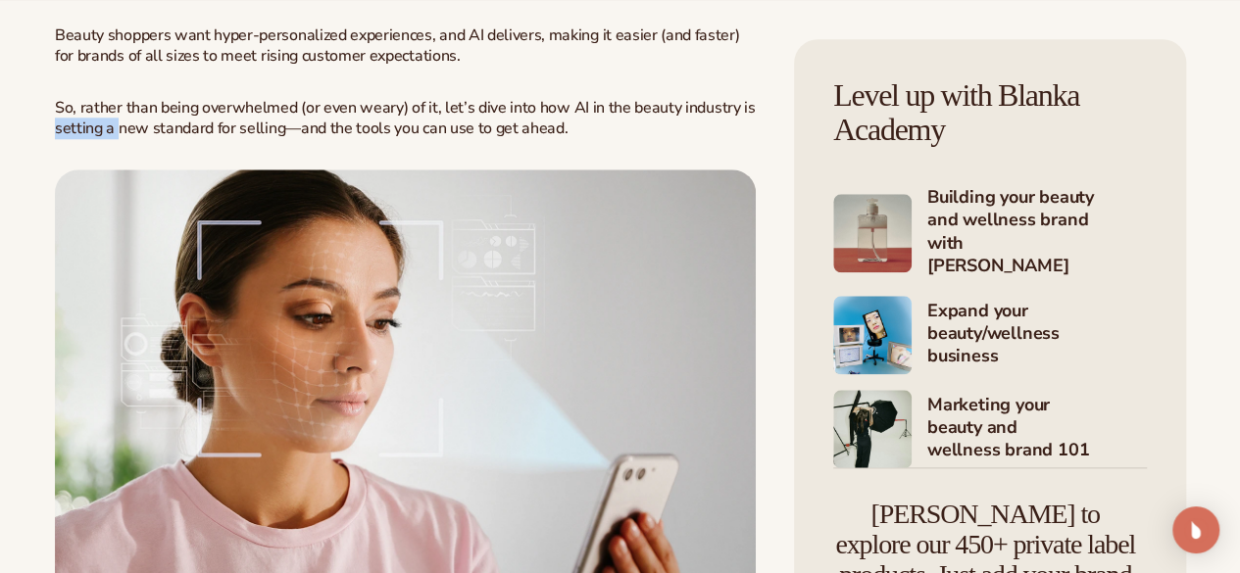
click at [236, 139] on span "So, rather than being overwhelmed (or even weary) of it, let’s dive into how AI…" at bounding box center [405, 118] width 700 height 42
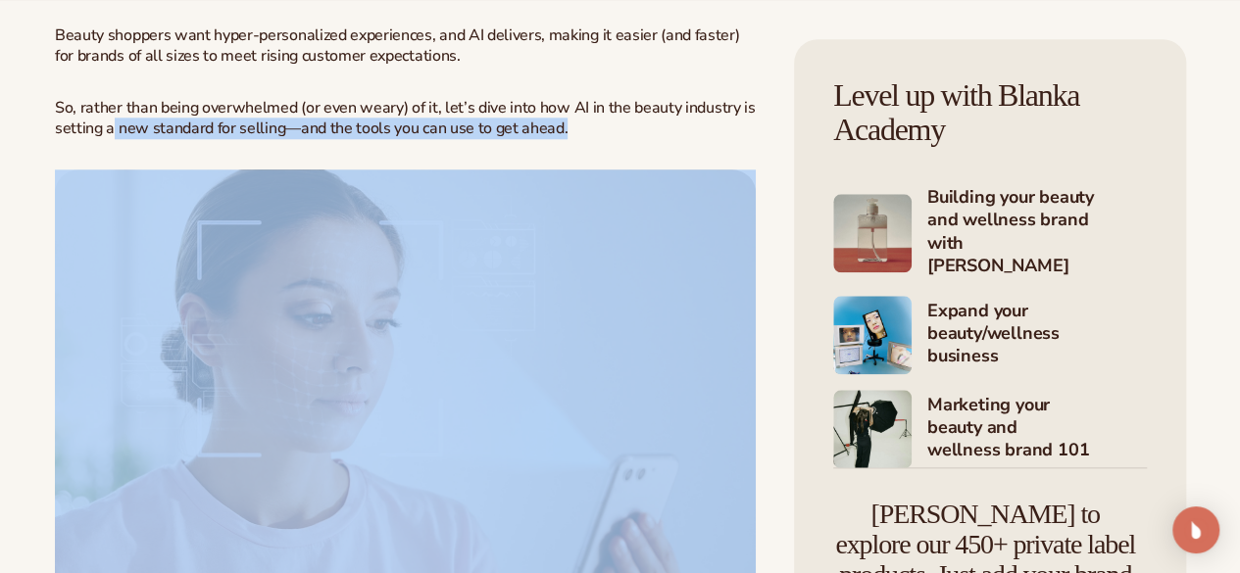
drag, startPoint x: 236, startPoint y: 344, endPoint x: 372, endPoint y: 365, distance: 137.8
click at [372, 139] on p "So, rather than being overwhelmed (or even weary) of it, let’s dive into how AI…" at bounding box center [405, 118] width 701 height 41
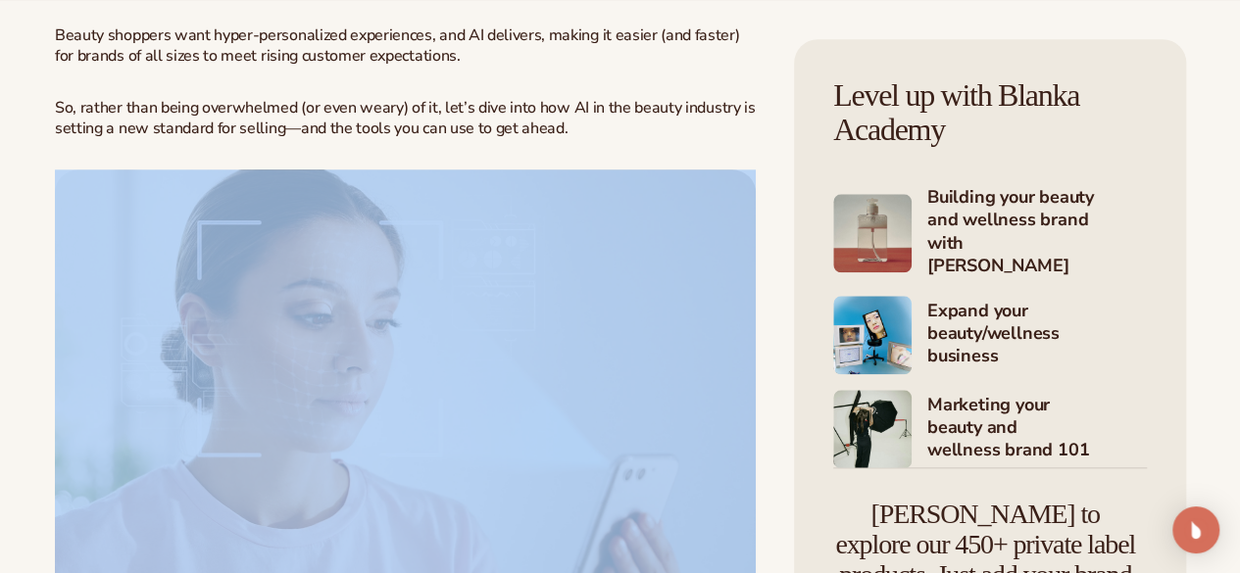
click at [372, 139] on p "So, rather than being overwhelmed (or even weary) of it, let’s dive into how AI…" at bounding box center [405, 118] width 701 height 41
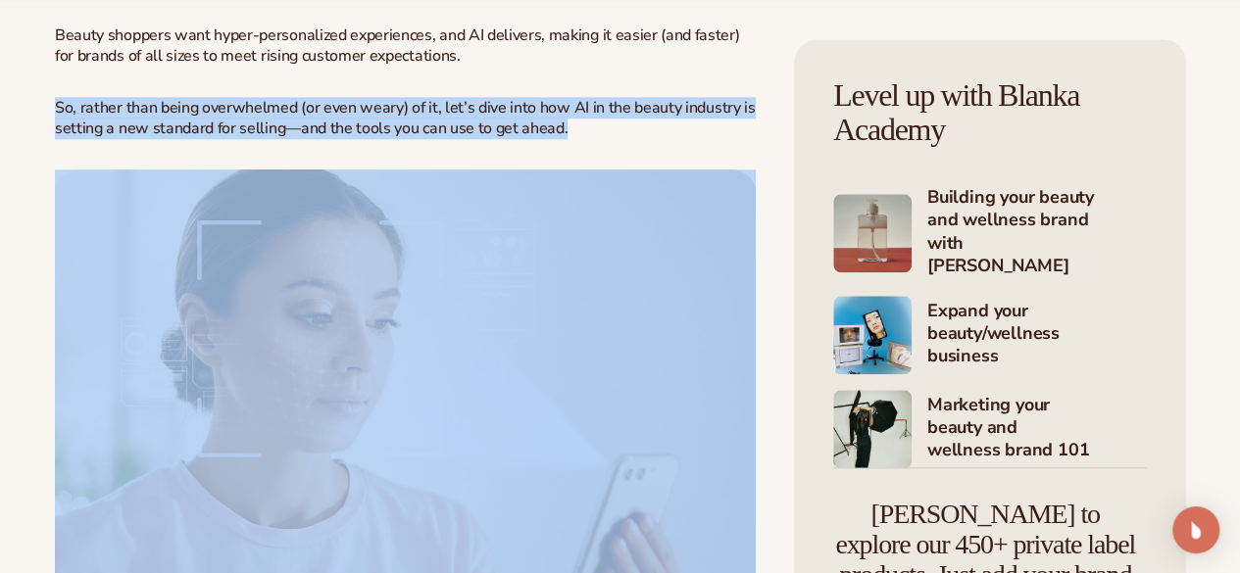
drag, startPoint x: 372, startPoint y: 365, endPoint x: 416, endPoint y: 360, distance: 43.4
click at [416, 139] on p "So, rather than being overwhelmed (or even weary) of it, let’s dive into how AI…" at bounding box center [405, 118] width 701 height 41
click at [416, 139] on span "So, rather than being overwhelmed (or even weary) of it, let’s dive into how AI…" at bounding box center [405, 118] width 700 height 42
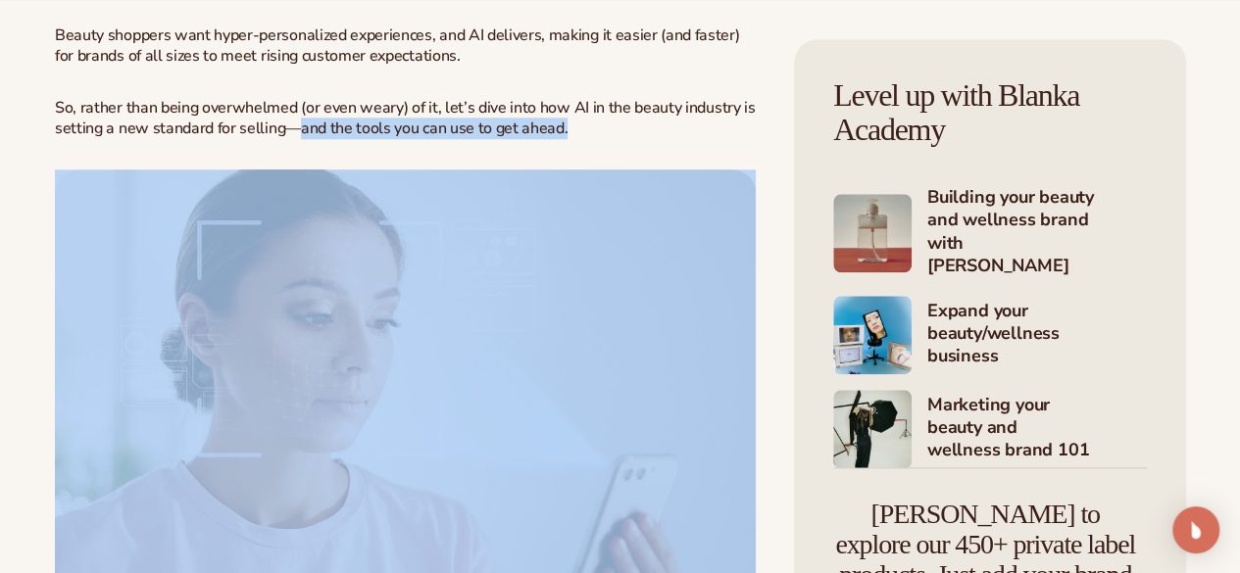
click at [412, 139] on p "So, rather than being overwhelmed (or even weary) of it, let’s dive into how AI…" at bounding box center [405, 118] width 701 height 41
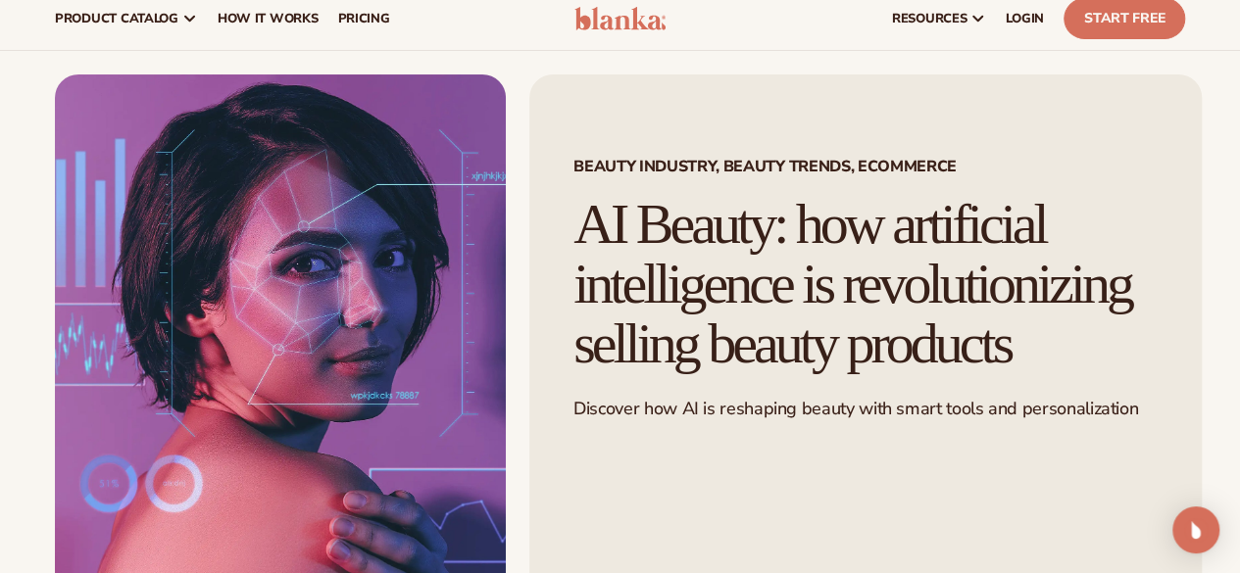
scroll to position [0, 0]
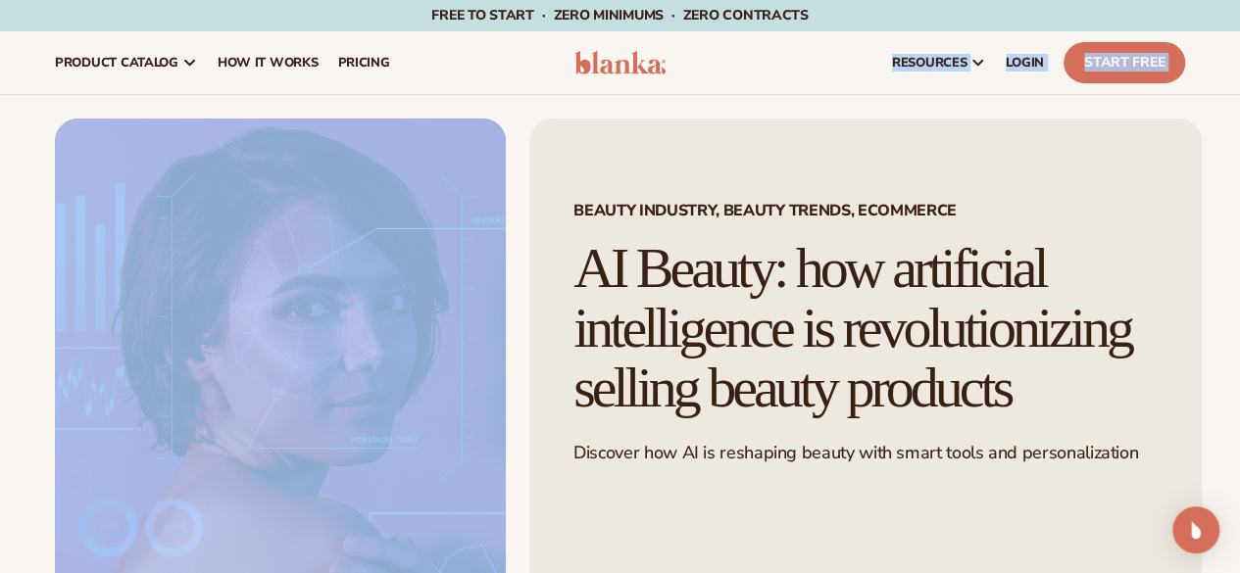
drag, startPoint x: 674, startPoint y: 68, endPoint x: 701, endPoint y: 307, distance: 240.6
click at [733, 83] on div "resources connect your store" at bounding box center [940, 62] width 510 height 63
